Goal: Transaction & Acquisition: Purchase product/service

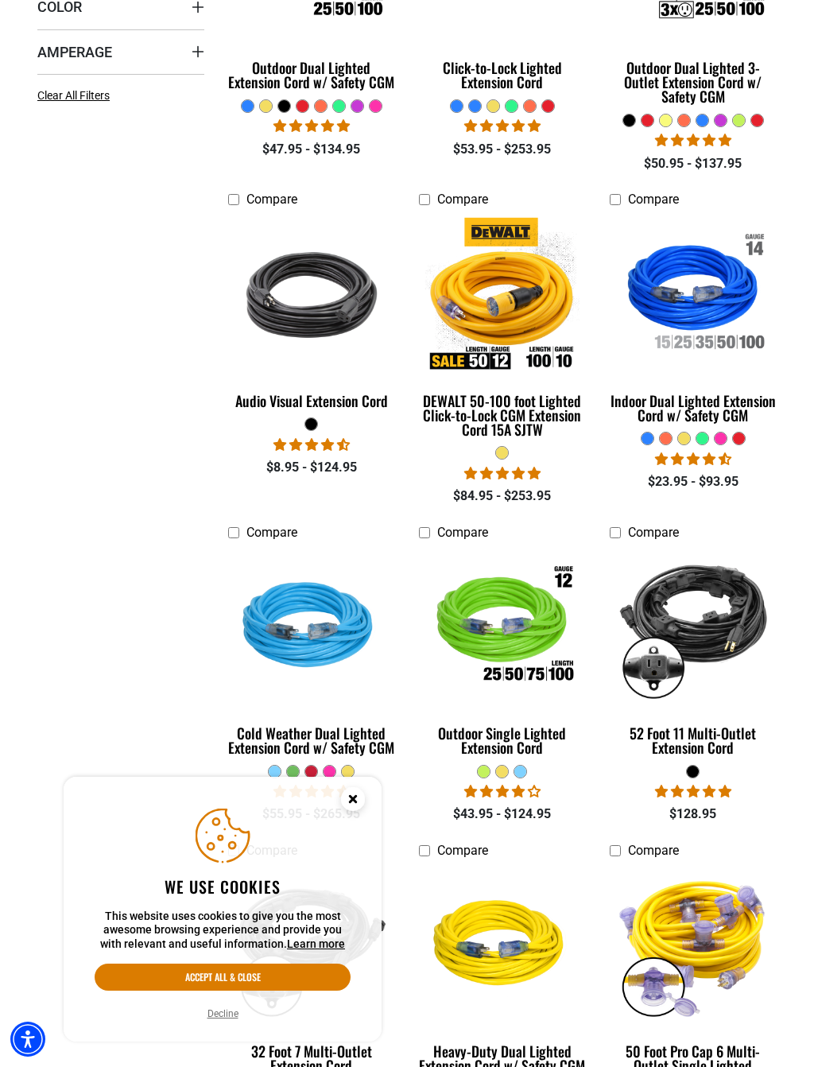
scroll to position [544, 0]
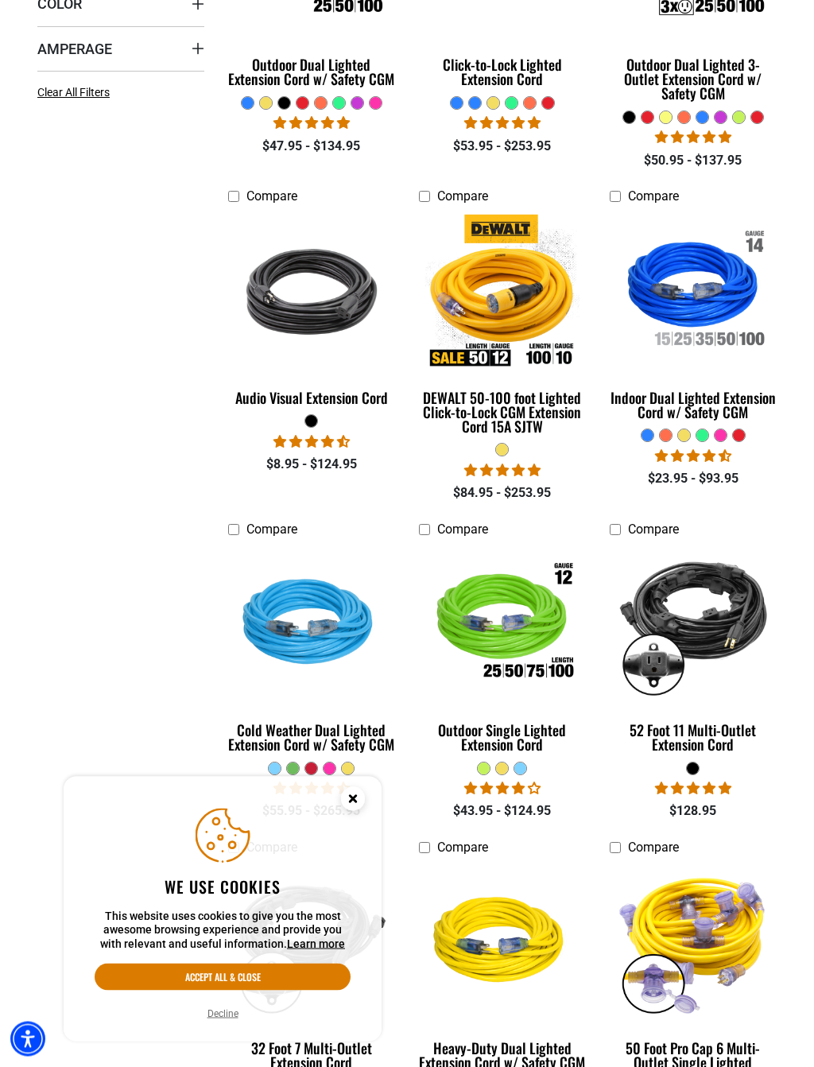
click at [524, 599] on img at bounding box center [503, 625] width 172 height 154
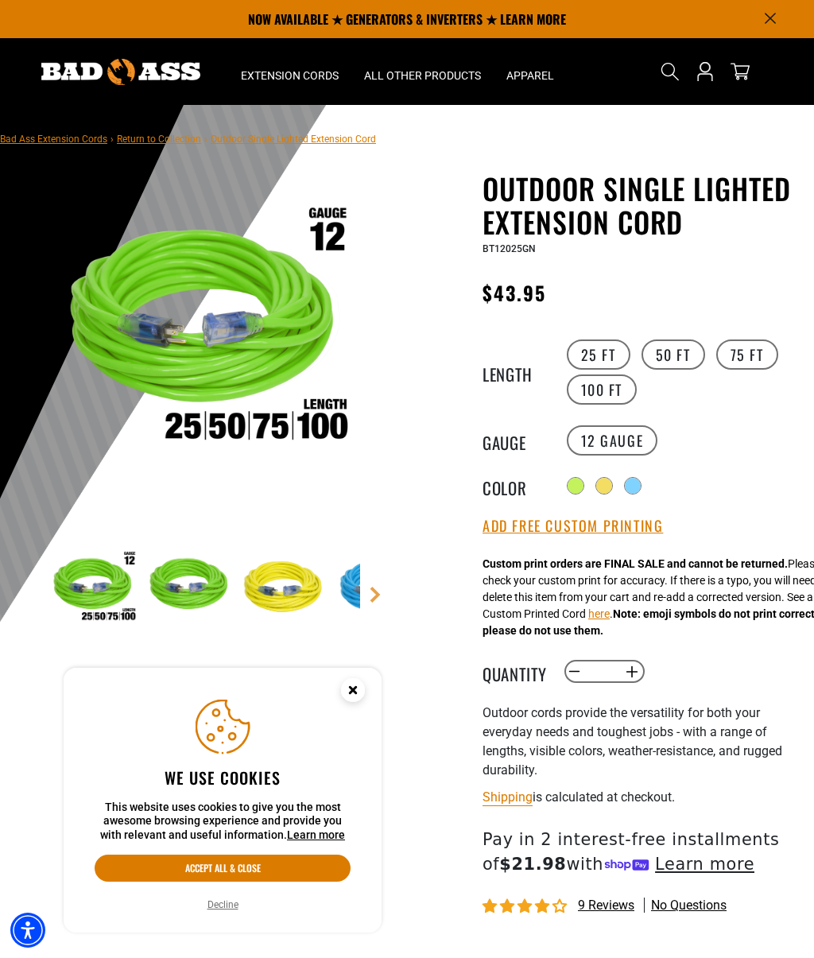
click at [95, 609] on img at bounding box center [93, 588] width 92 height 92
click at [168, 598] on img at bounding box center [189, 588] width 92 height 92
click at [167, 582] on img at bounding box center [189, 588] width 92 height 92
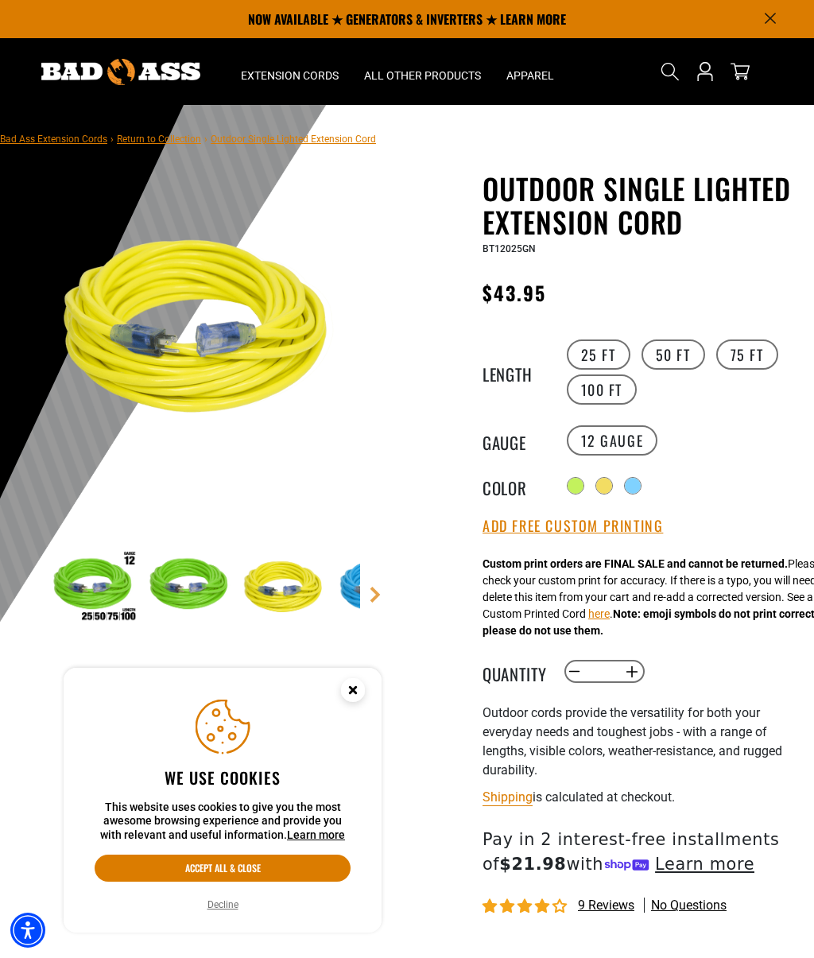
click at [253, 593] on img at bounding box center [285, 588] width 92 height 92
click at [607, 486] on div at bounding box center [604, 486] width 16 height 16
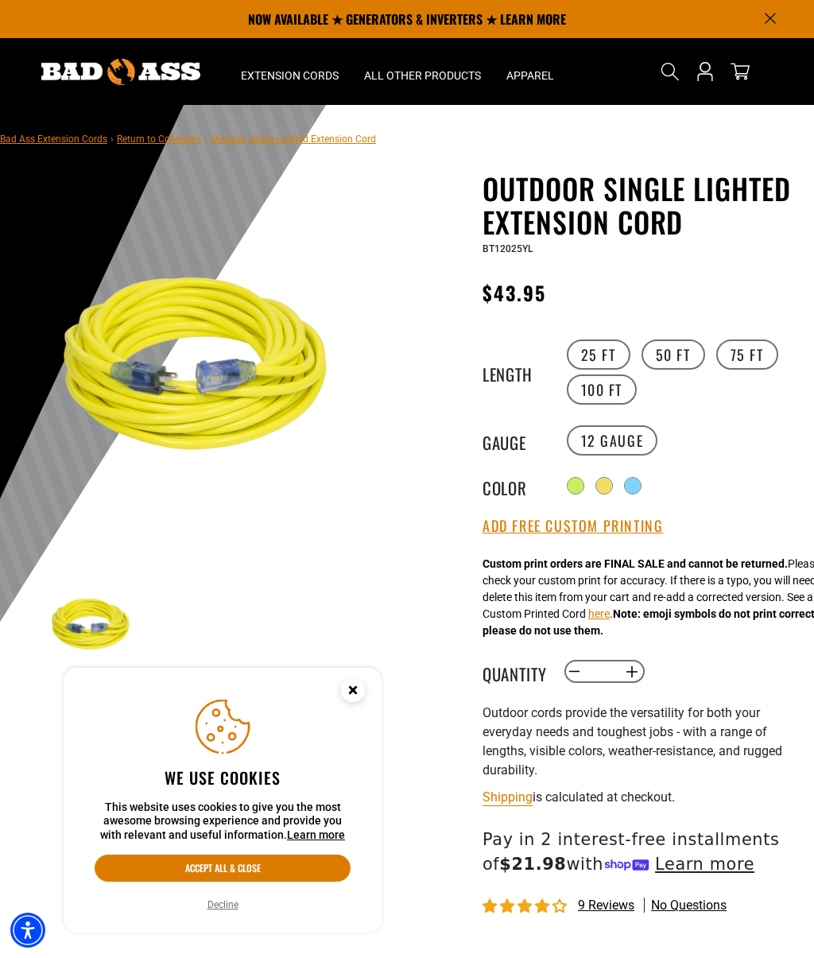
click at [638, 483] on div at bounding box center [633, 486] width 16 height 16
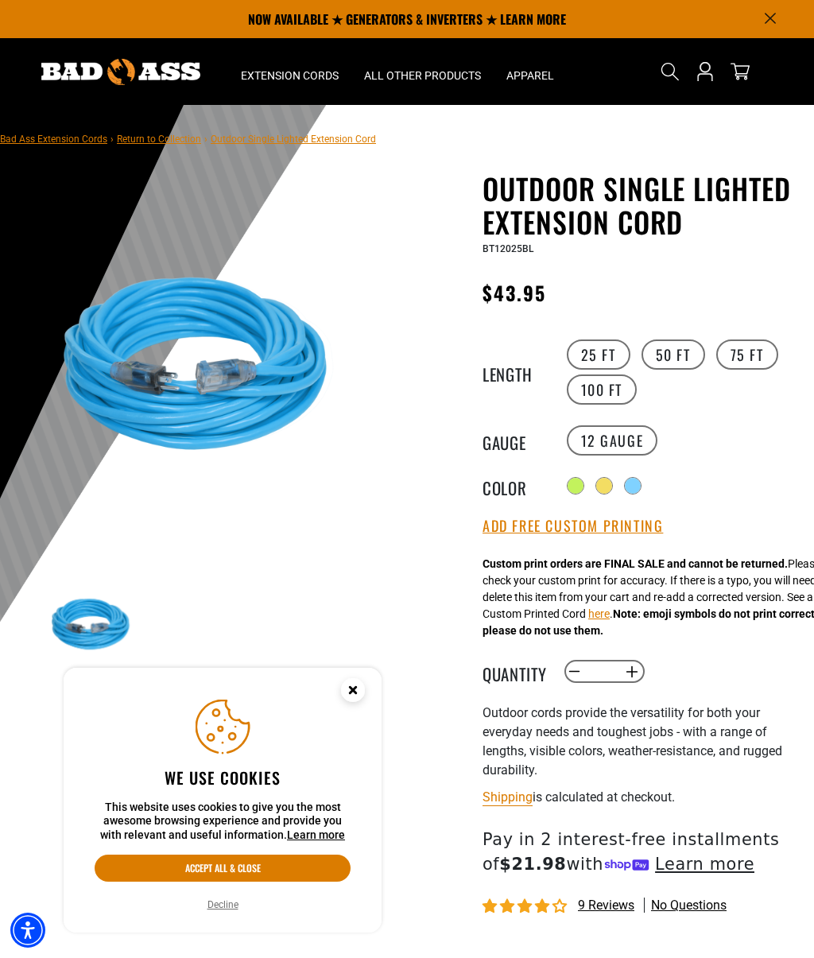
click at [572, 490] on div at bounding box center [576, 486] width 16 height 16
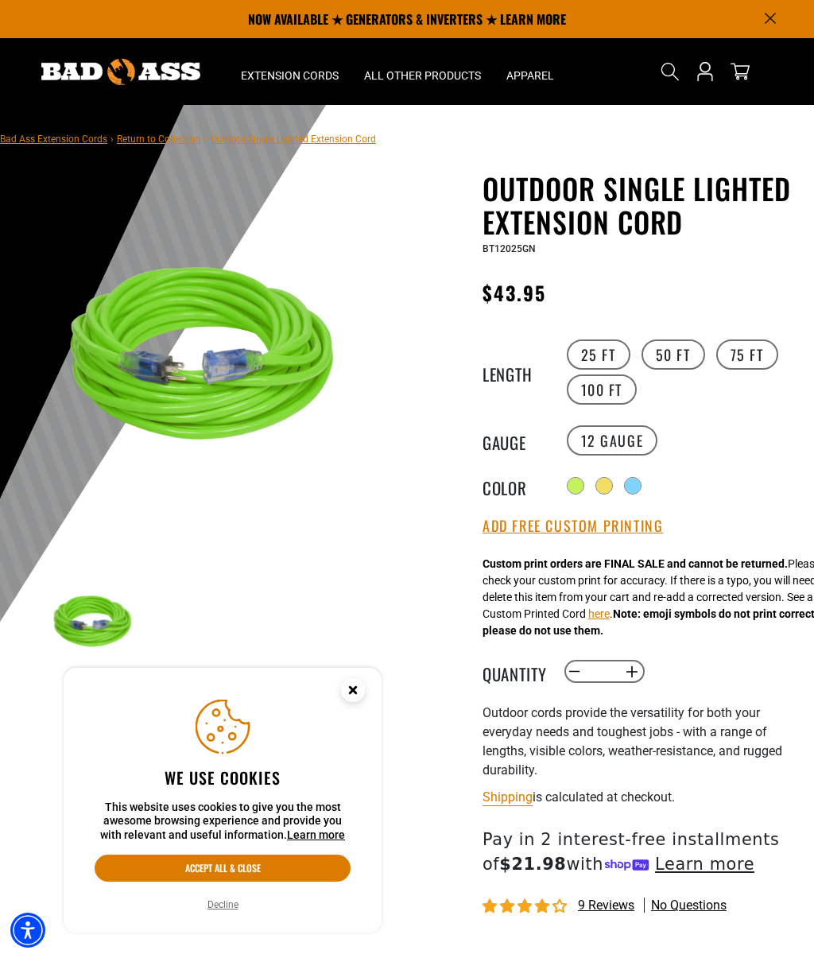
click at [103, 56] on div at bounding box center [120, 71] width 191 height 67
click at [284, 59] on summary "Extension Cords" at bounding box center [289, 71] width 123 height 67
click at [281, 69] on span "Extension Cords" at bounding box center [290, 75] width 98 height 14
click at [343, 687] on circle "Close this option" at bounding box center [353, 690] width 24 height 24
